Goal: Use online tool/utility: Utilize a website feature to perform a specific function

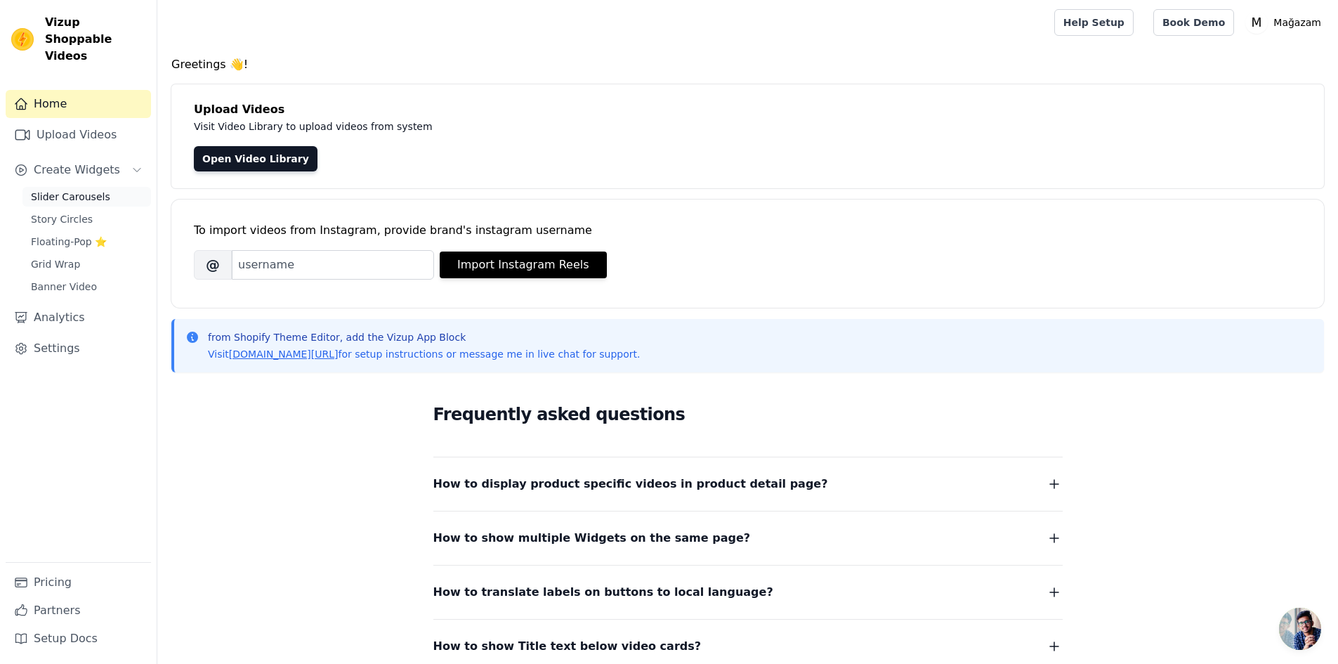
click at [87, 187] on link "Slider Carousels" at bounding box center [86, 197] width 129 height 20
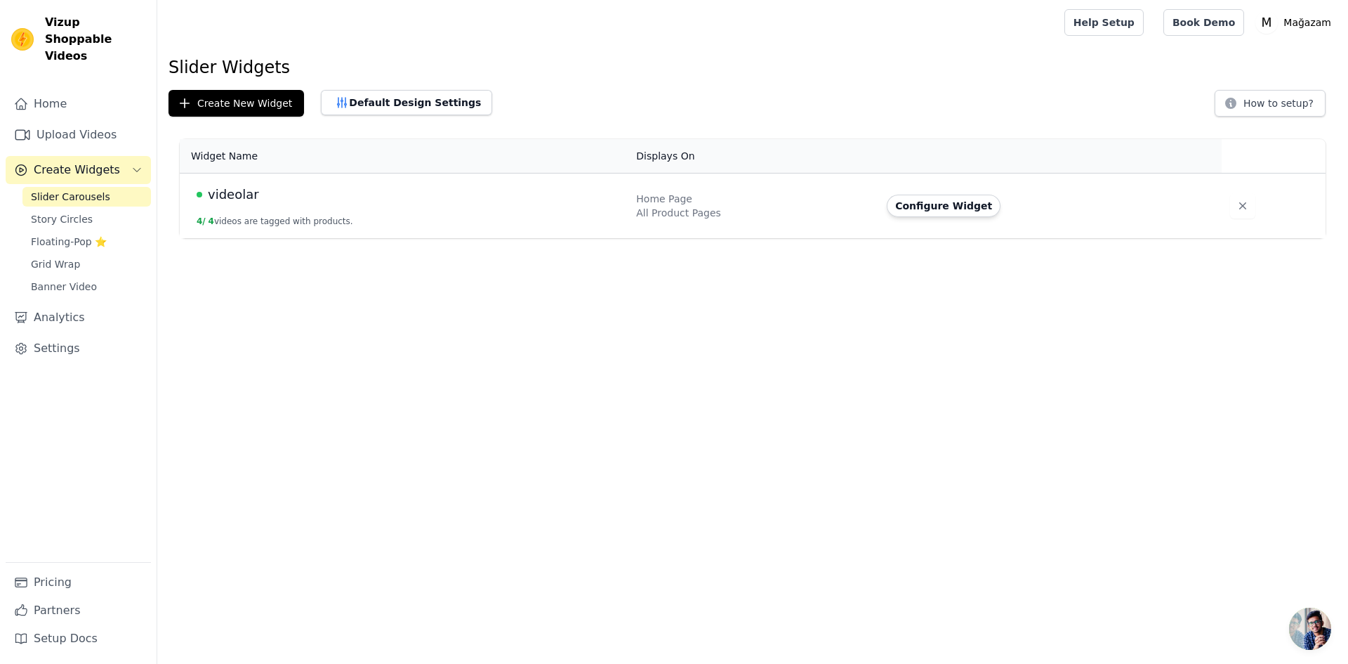
click at [247, 192] on span "videolar" at bounding box center [233, 195] width 51 height 20
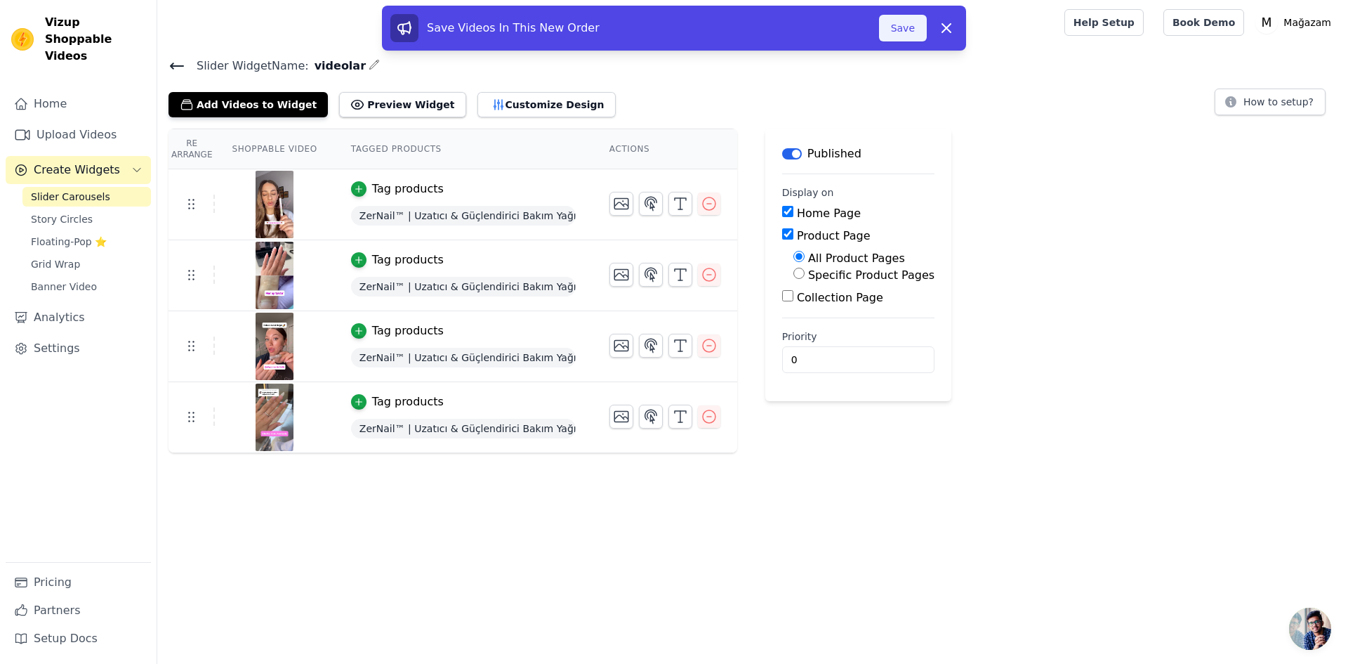
click at [910, 29] on button "Save" at bounding box center [903, 28] width 48 height 27
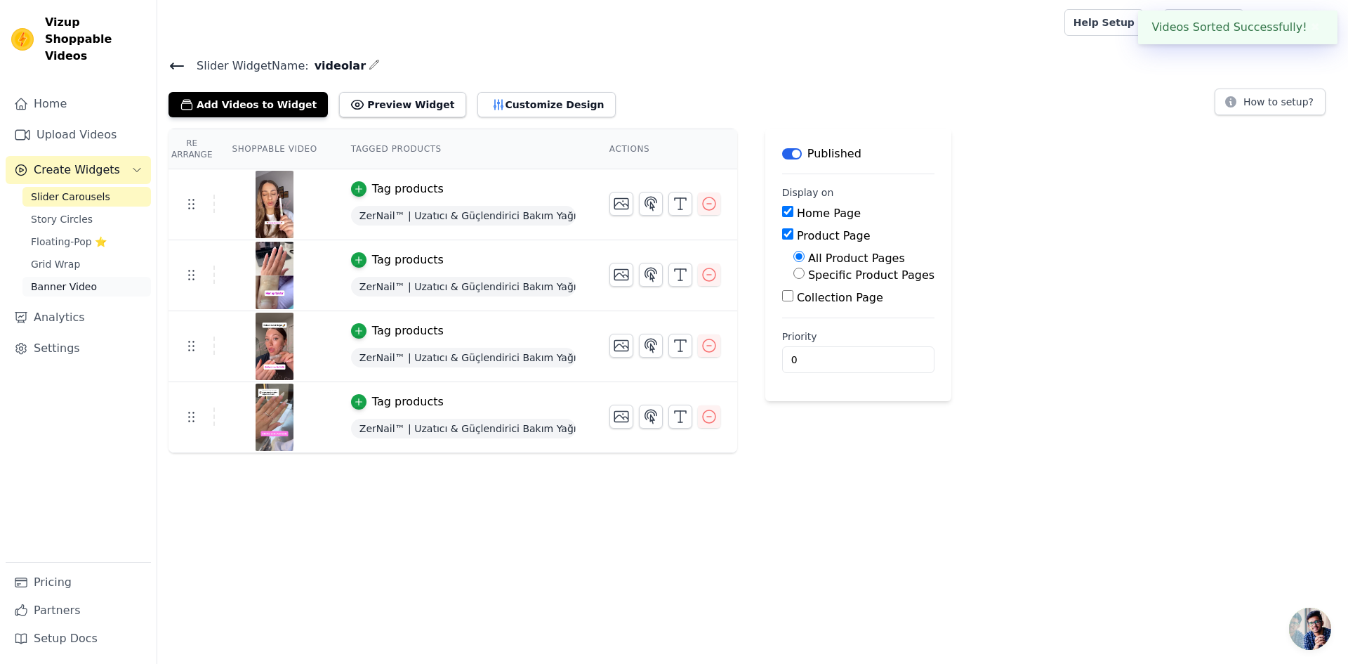
click at [73, 280] on span "Banner Video" at bounding box center [64, 287] width 66 height 14
